Goal: Task Accomplishment & Management: Complete application form

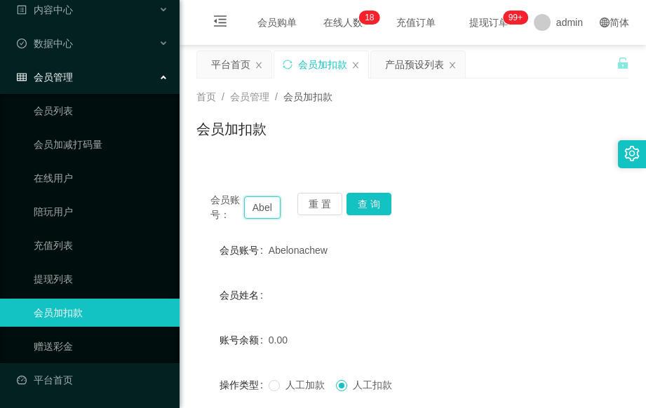
drag, startPoint x: 274, startPoint y: 210, endPoint x: 234, endPoint y: 214, distance: 39.5
click at [234, 214] on div "会员账号： Abelonachew" at bounding box center [246, 207] width 70 height 29
drag, startPoint x: 270, startPoint y: 210, endPoint x: 192, endPoint y: 210, distance: 77.9
click at [192, 210] on main "关闭左侧 关闭右侧 关闭其它 刷新页面 平台首页 会员加扣款 产品预设列表 首页 / 会员管理 / 会员加扣款 / 会员加扣款 会员账号： onachew 重…" at bounding box center [413, 317] width 467 height 545
type input "chew"
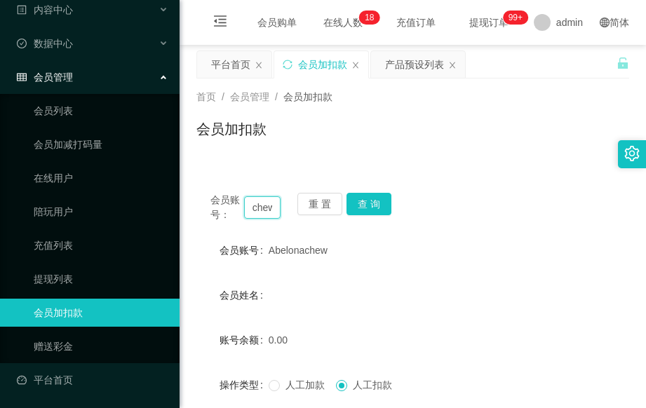
drag, startPoint x: 274, startPoint y: 209, endPoint x: 209, endPoint y: 210, distance: 64.6
click at [185, 215] on main "关闭左侧 关闭右侧 关闭其它 刷新页面 平台首页 会员加扣款 产品预设列表 首页 / 会员管理 / 会员加扣款 / 会员加扣款 会员账号： chew 重 置 …" at bounding box center [413, 317] width 467 height 545
drag, startPoint x: 268, startPoint y: 207, endPoint x: 206, endPoint y: 209, distance: 61.8
click at [206, 209] on div "会员账号： 重 置 查 询" at bounding box center [412, 207] width 433 height 29
paste input "这是【包赔协议】，请您先保存好以作保障📄"
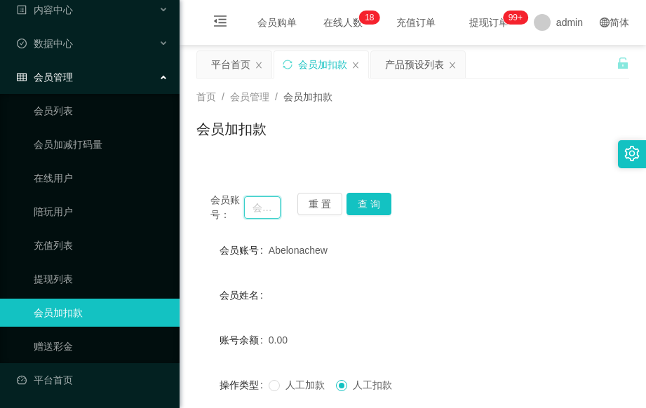
type input "这是【包赔协议】，请您先保存好以作保障📄"
drag, startPoint x: 273, startPoint y: 211, endPoint x: 223, endPoint y: 213, distance: 49.9
click at [223, 213] on div "会员账号： 这是【包赔协议】，请您先保存好以作保障📄" at bounding box center [246, 207] width 70 height 29
drag, startPoint x: 274, startPoint y: 207, endPoint x: 196, endPoint y: 211, distance: 77.3
click at [196, 211] on div "会员账号： 重 置 查 询" at bounding box center [412, 207] width 433 height 29
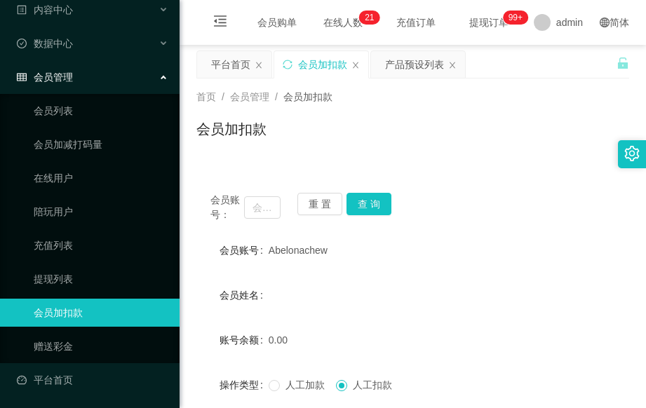
click at [347, 300] on div "会员姓名" at bounding box center [412, 295] width 433 height 28
click at [255, 211] on input "text" at bounding box center [262, 207] width 36 height 22
paste input "violetho"
type input "violetho"
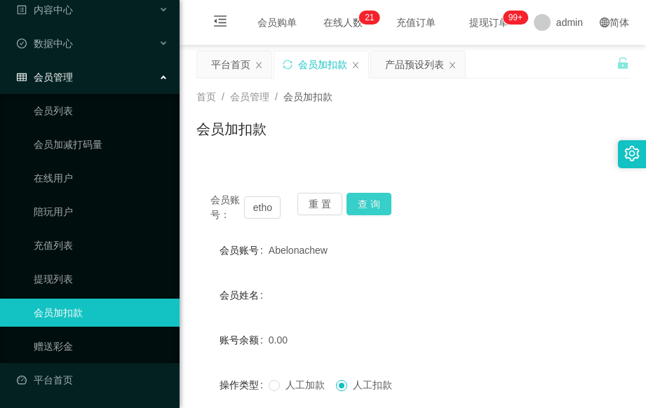
click at [366, 205] on button "查 询" at bounding box center [369, 204] width 45 height 22
click at [287, 293] on div "会员姓名" at bounding box center [412, 295] width 433 height 28
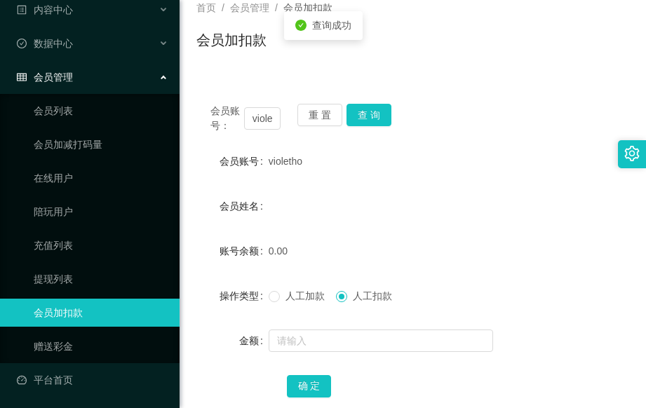
scroll to position [187, 0]
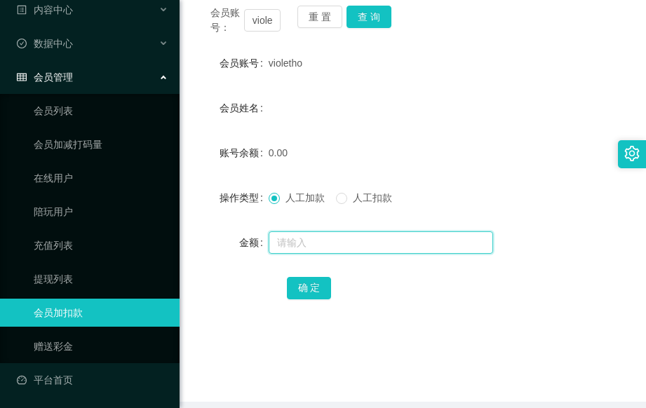
click at [288, 246] on input "text" at bounding box center [381, 243] width 225 height 22
type input "100"
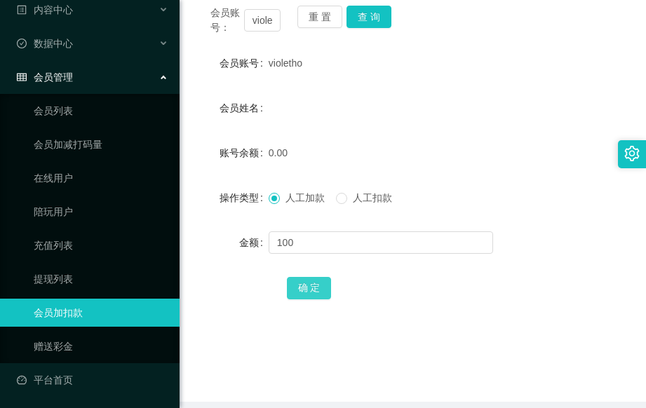
click at [316, 293] on button "确 定" at bounding box center [309, 288] width 45 height 22
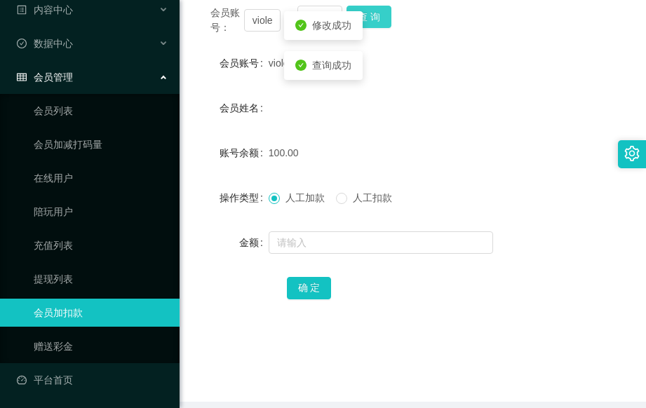
click at [378, 21] on button "查 询" at bounding box center [369, 17] width 45 height 22
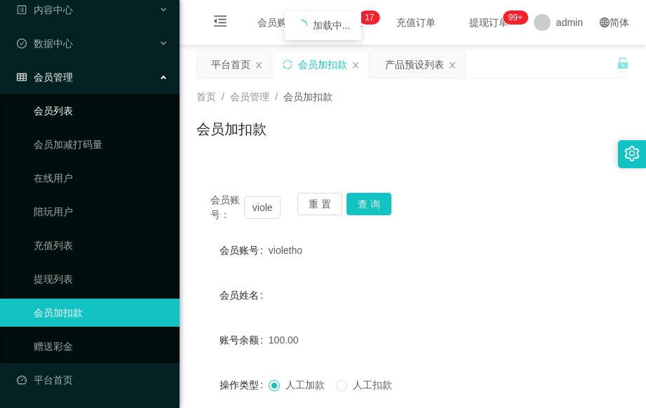
click at [78, 105] on link "会员列表" at bounding box center [101, 111] width 135 height 28
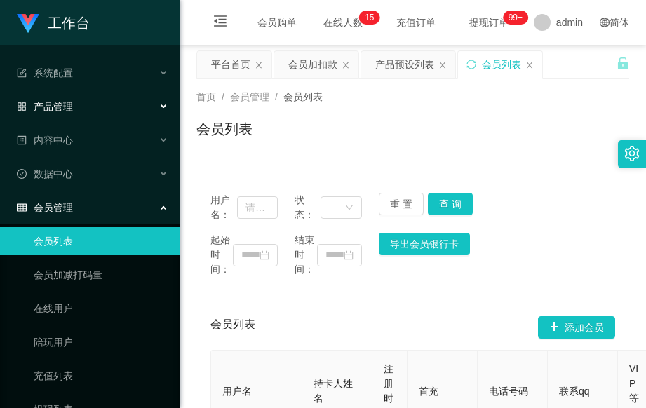
click at [114, 107] on div "产品管理" at bounding box center [90, 107] width 180 height 28
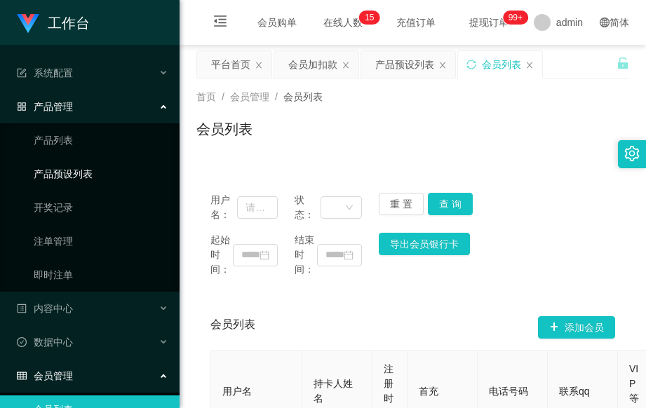
click at [114, 168] on link "产品预设列表" at bounding box center [101, 174] width 135 height 28
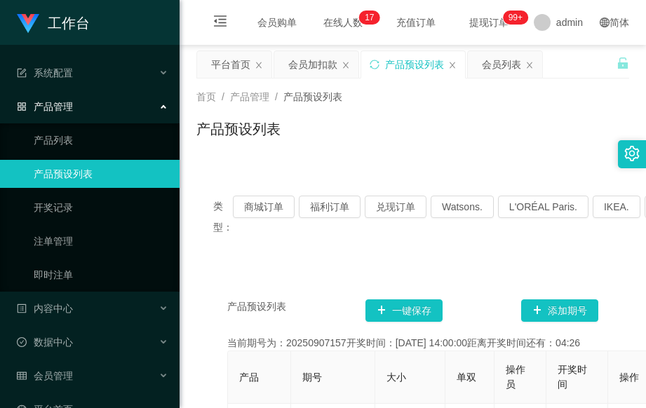
click at [422, 69] on div "产品预设列表" at bounding box center [414, 64] width 59 height 27
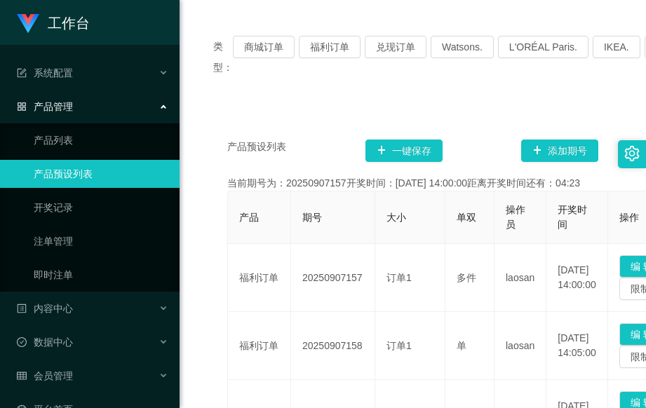
scroll to position [187, 0]
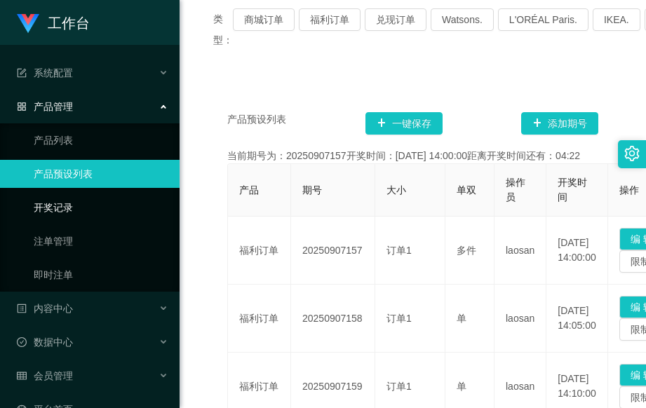
click at [102, 203] on link "开奖记录" at bounding box center [101, 208] width 135 height 28
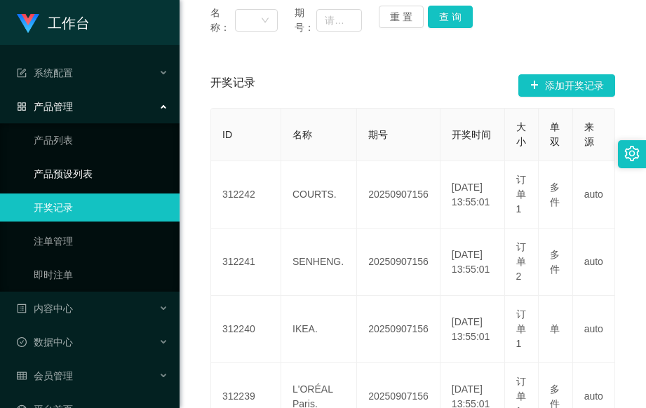
click at [108, 174] on link "产品预设列表" at bounding box center [101, 174] width 135 height 28
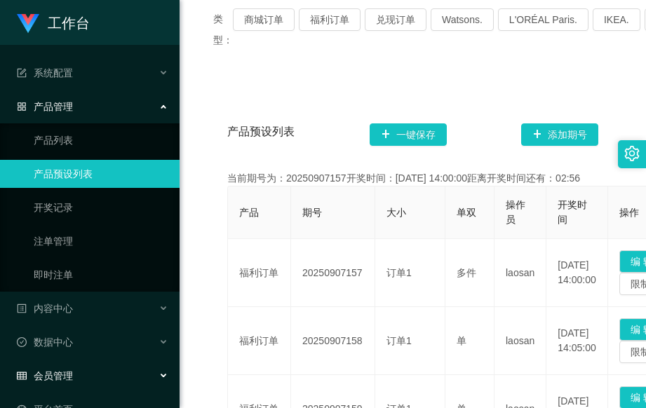
click at [131, 371] on div "会员管理" at bounding box center [90, 376] width 180 height 28
drag, startPoint x: 119, startPoint y: 375, endPoint x: 154, endPoint y: 331, distance: 56.4
click at [119, 374] on div "会员管理" at bounding box center [90, 376] width 180 height 28
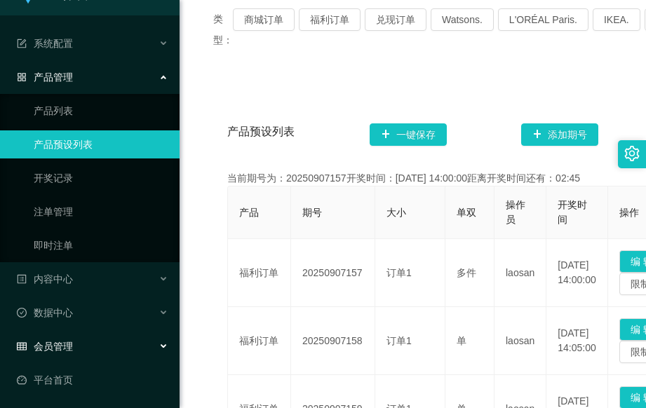
click at [115, 348] on div "会员管理" at bounding box center [90, 347] width 180 height 28
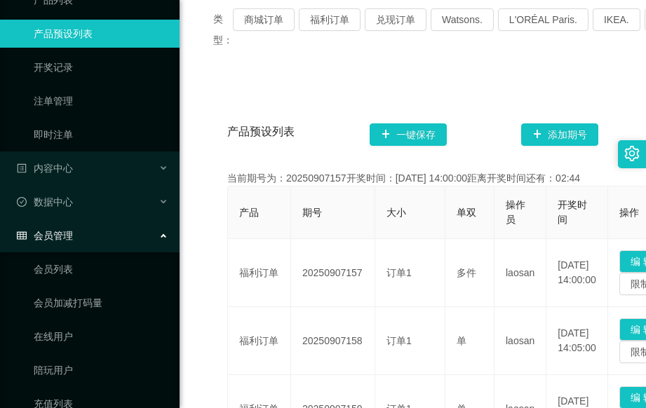
scroll to position [299, 0]
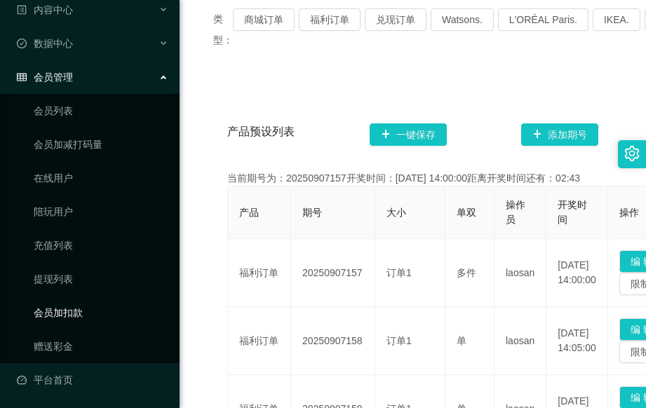
click at [110, 308] on link "会员加扣款" at bounding box center [101, 313] width 135 height 28
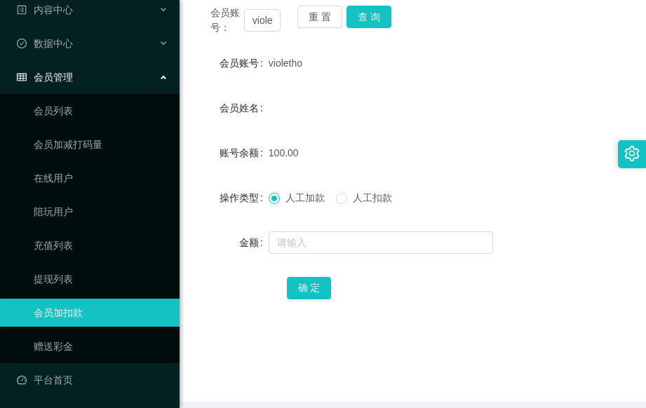
scroll to position [131, 0]
click at [371, 20] on button "查 询" at bounding box center [369, 17] width 45 height 22
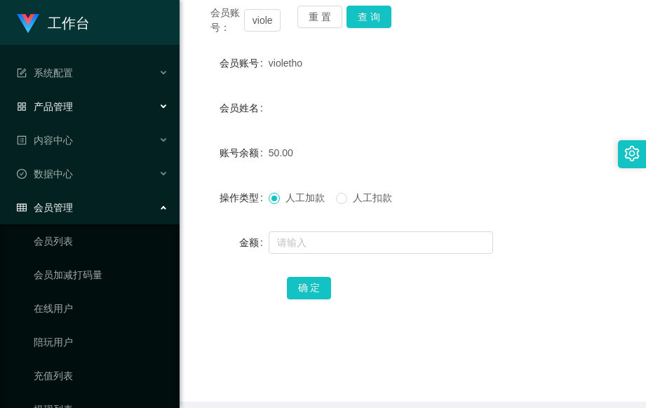
click at [123, 107] on div "产品管理" at bounding box center [90, 107] width 180 height 28
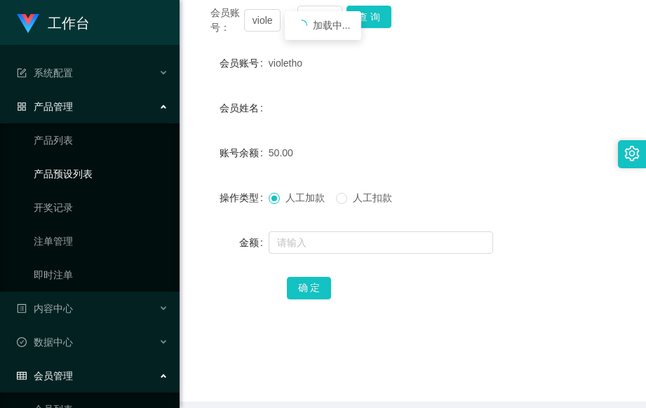
click at [122, 176] on link "产品预设列表" at bounding box center [101, 174] width 135 height 28
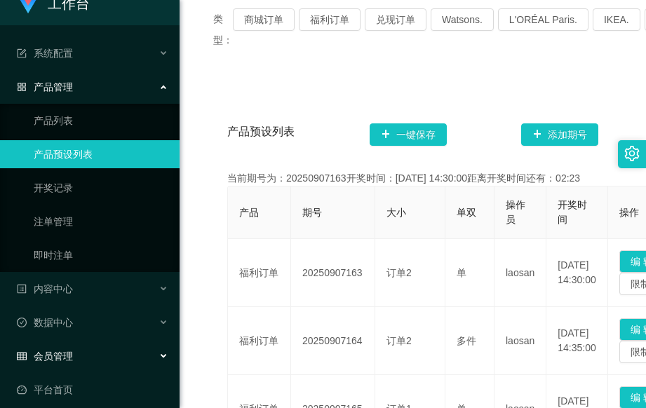
scroll to position [29, 0]
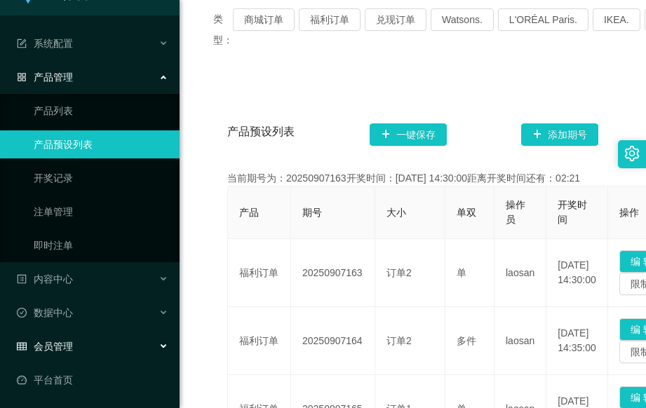
click at [153, 345] on div "会员管理" at bounding box center [90, 347] width 180 height 28
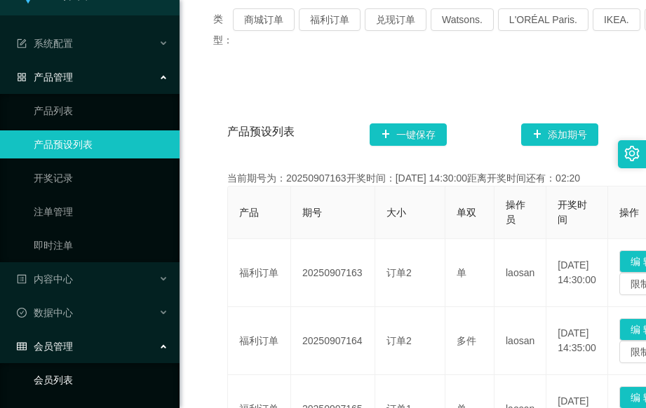
scroll to position [299, 0]
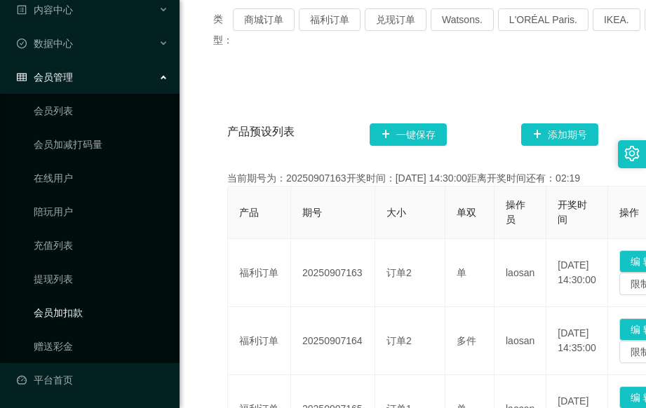
drag, startPoint x: 113, startPoint y: 314, endPoint x: 135, endPoint y: 309, distance: 22.3
click at [113, 314] on link "会员加扣款" at bounding box center [101, 313] width 135 height 28
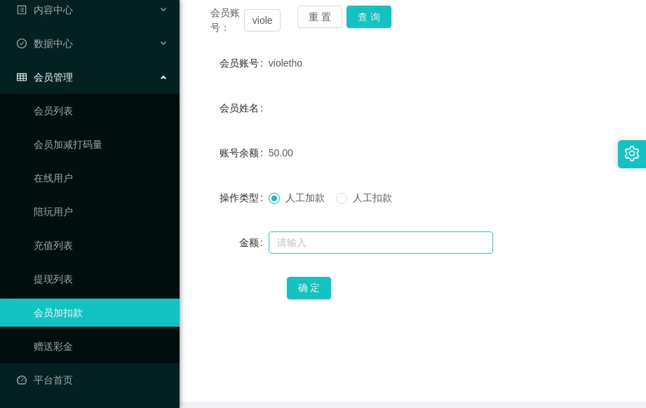
scroll to position [131, 0]
click at [323, 239] on input "text" at bounding box center [381, 243] width 225 height 22
type input "150"
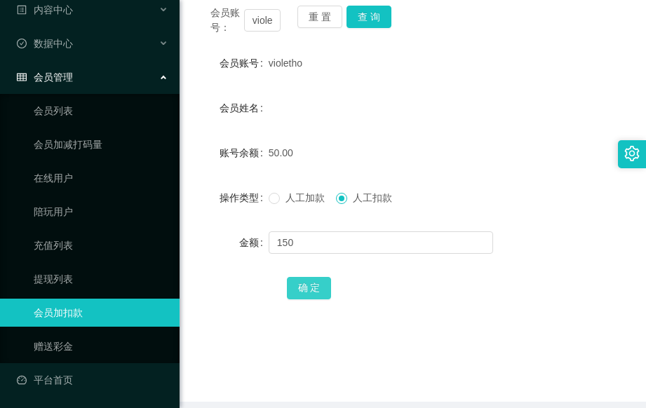
click at [312, 291] on button "确 定" at bounding box center [309, 288] width 45 height 22
